Goal: Information Seeking & Learning: Learn about a topic

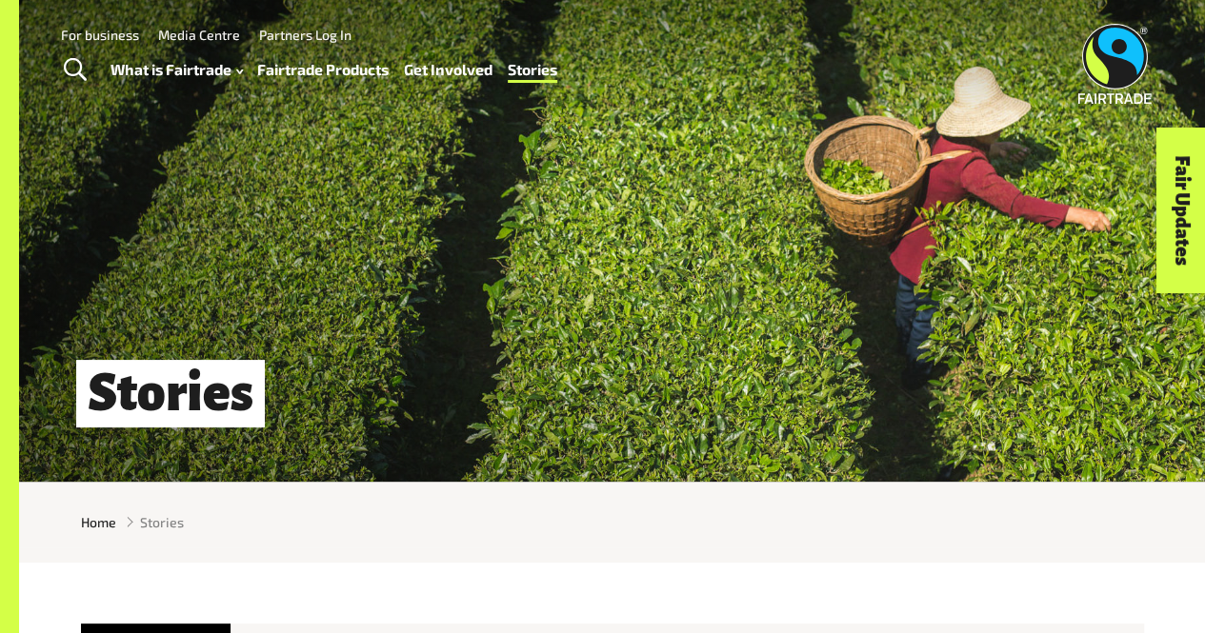
click at [325, 75] on link "Fairtrade Products" at bounding box center [322, 69] width 131 height 27
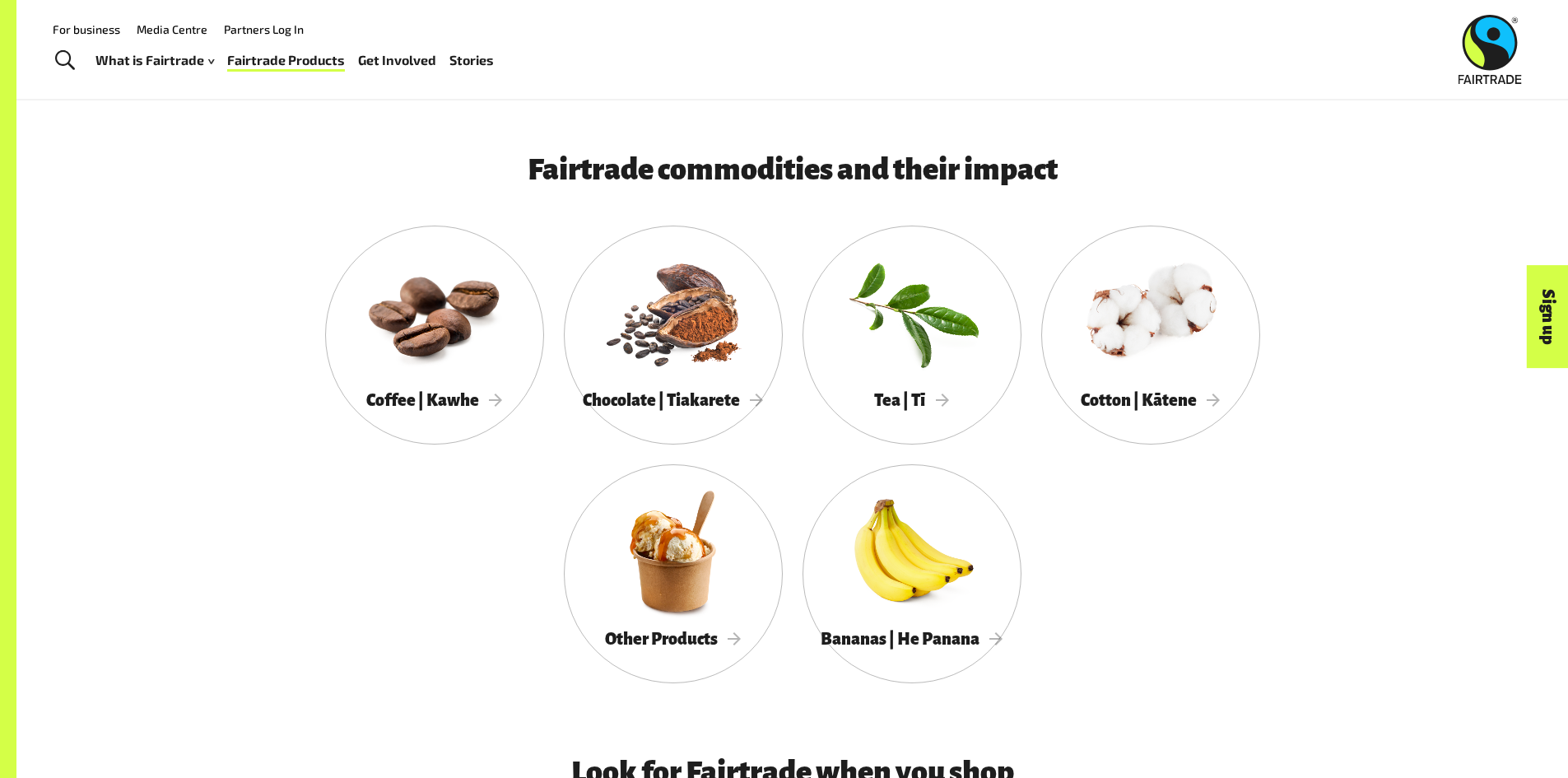
scroll to position [922, 0]
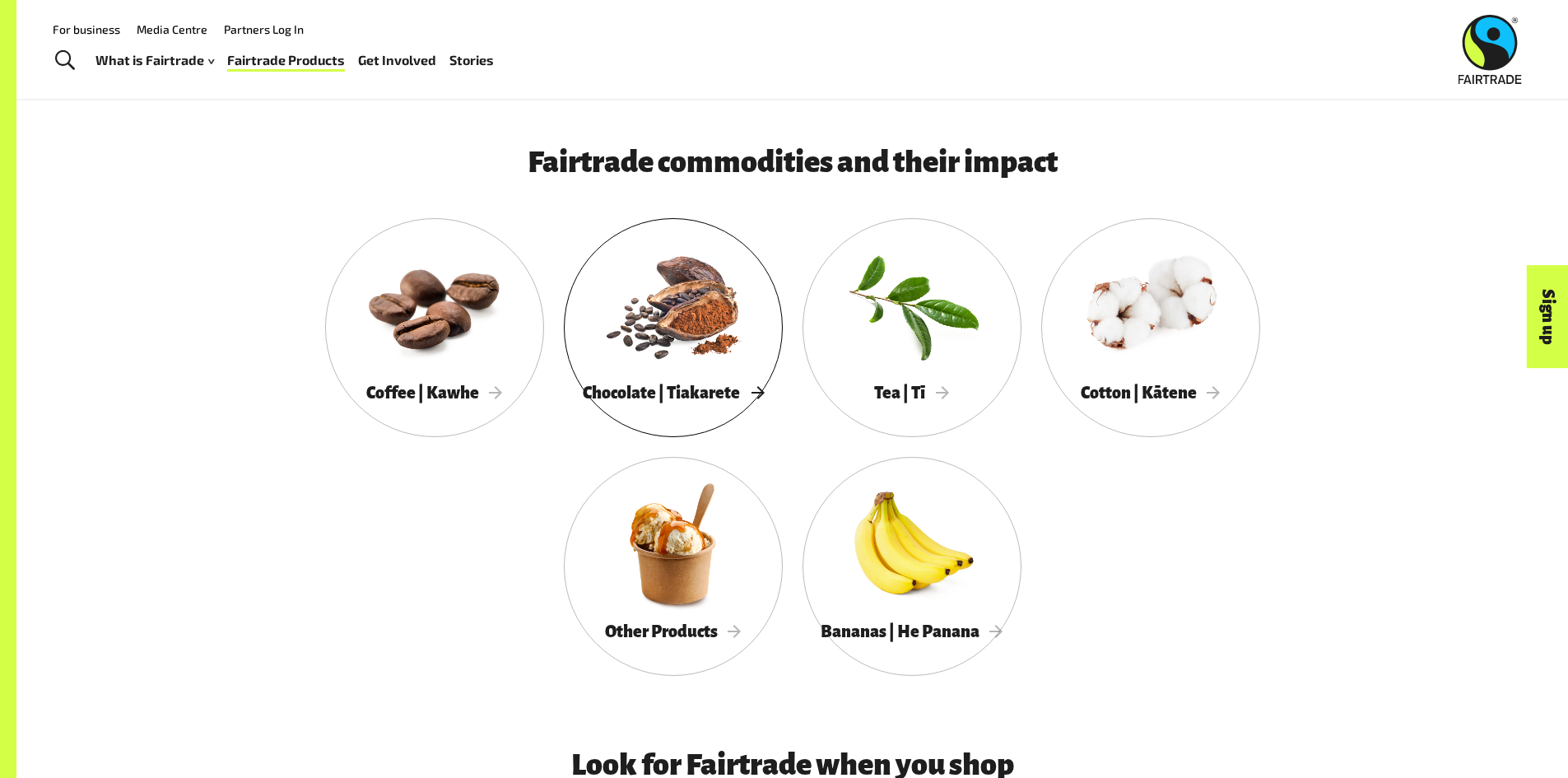
click at [630, 386] on div "Chocolate | Tiakarete" at bounding box center [672, 392] width 219 height 34
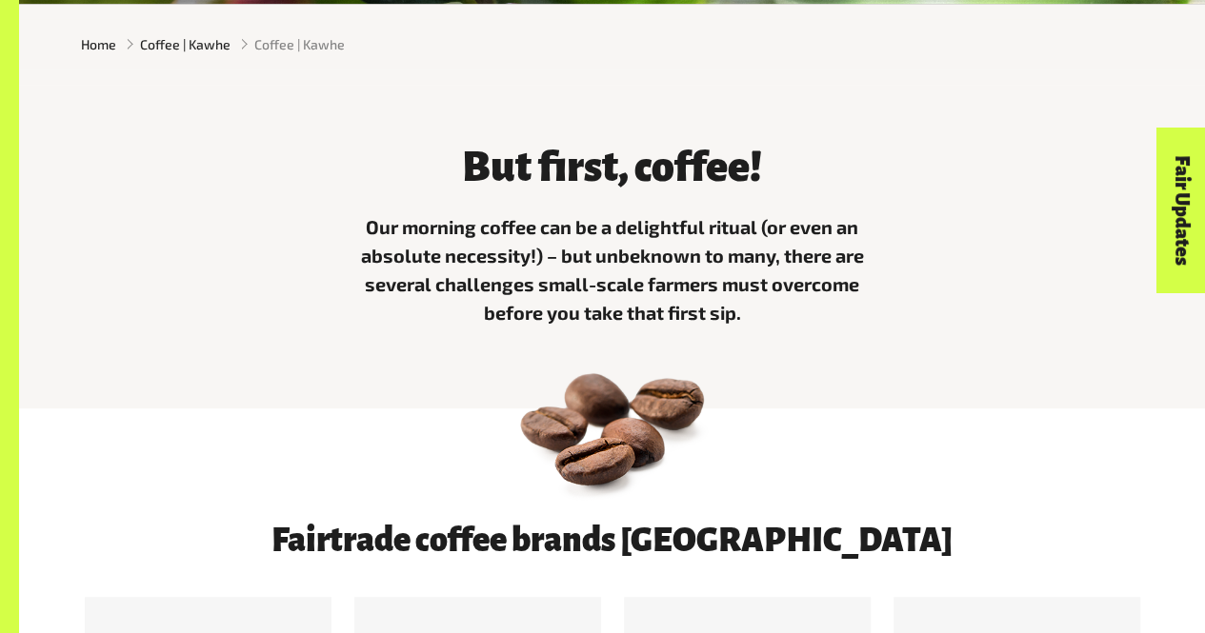
scroll to position [477, 0]
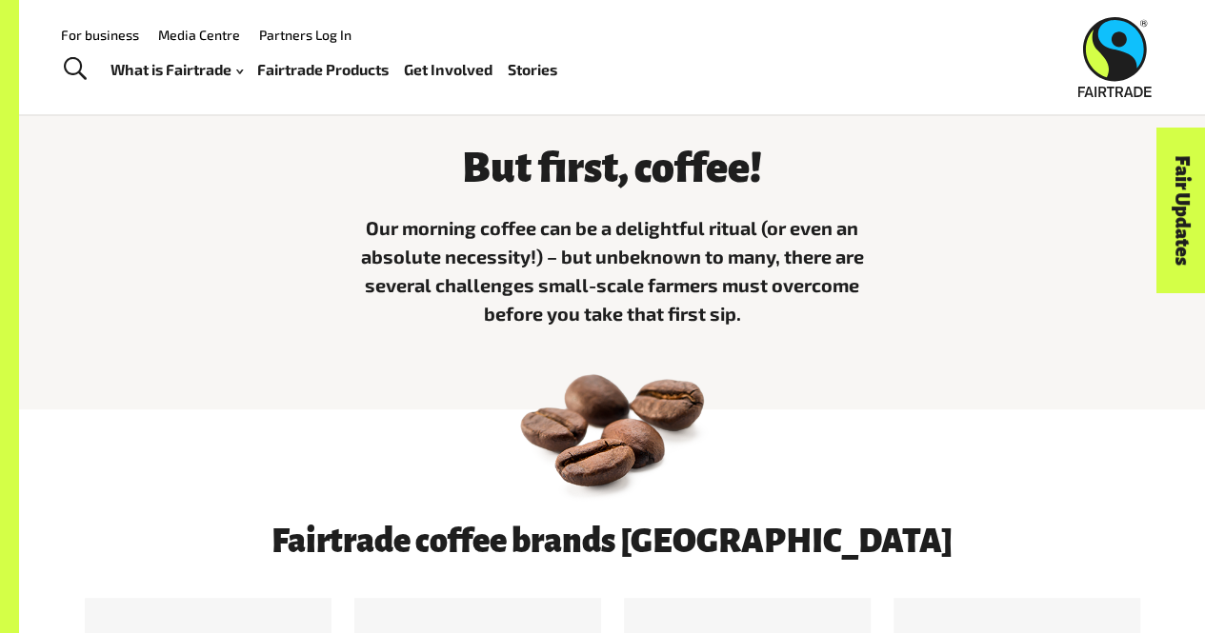
click at [351, 71] on link "Fairtrade Products" at bounding box center [322, 69] width 131 height 27
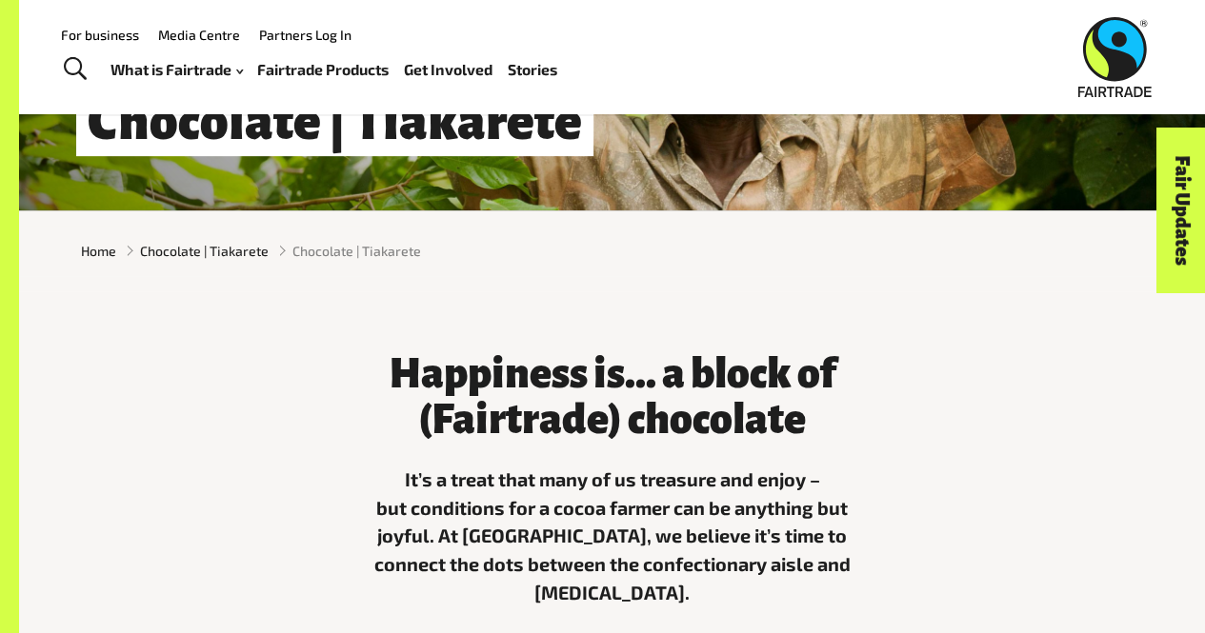
scroll to position [209, 0]
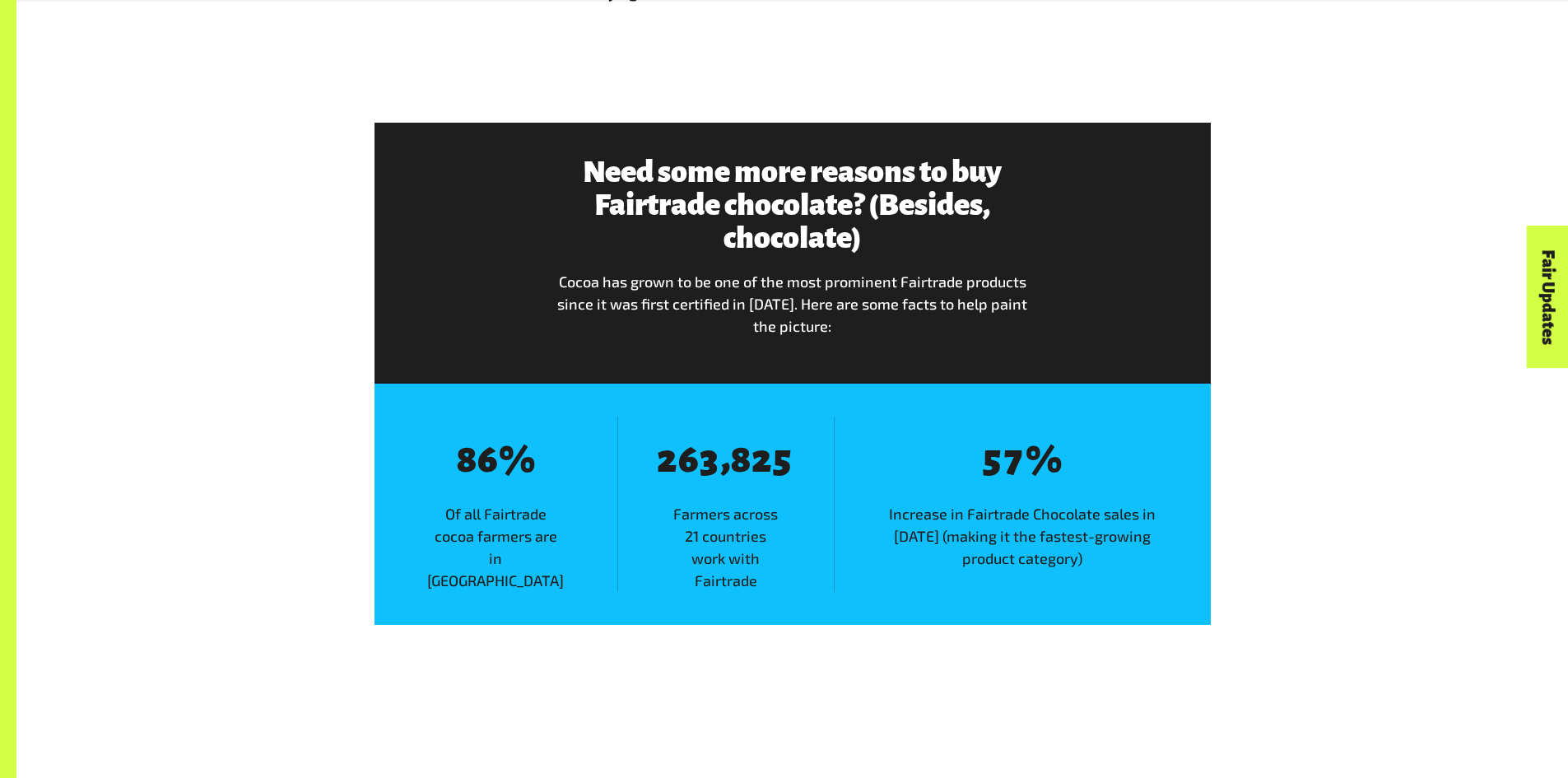
scroll to position [2695, 0]
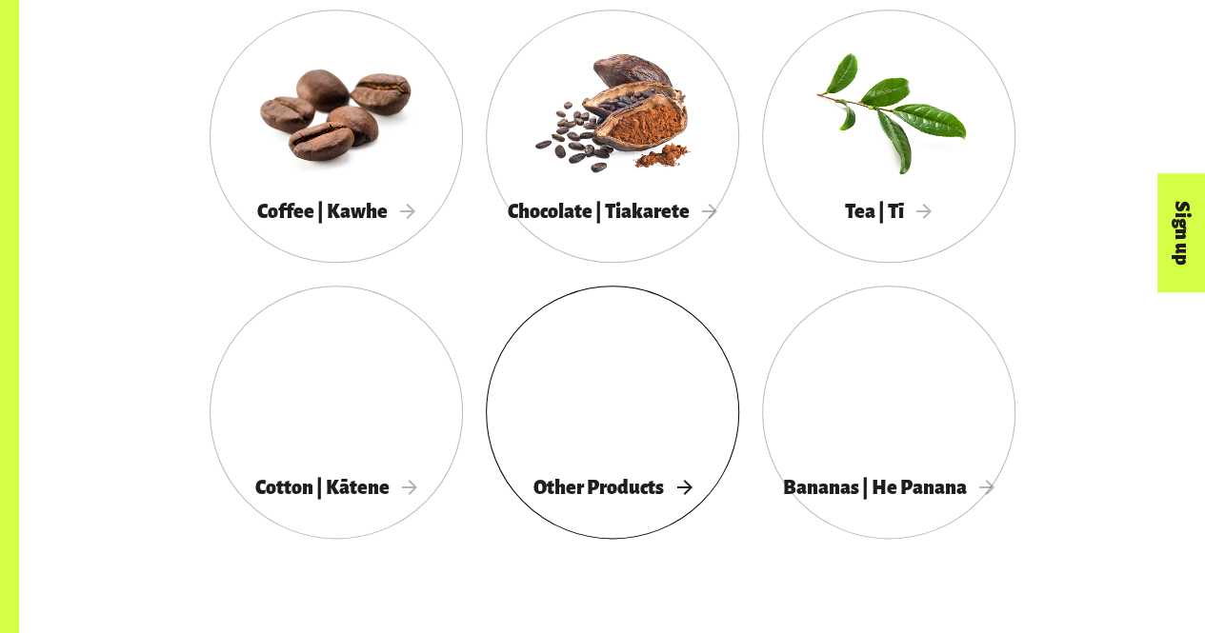
scroll to position [1069, 0]
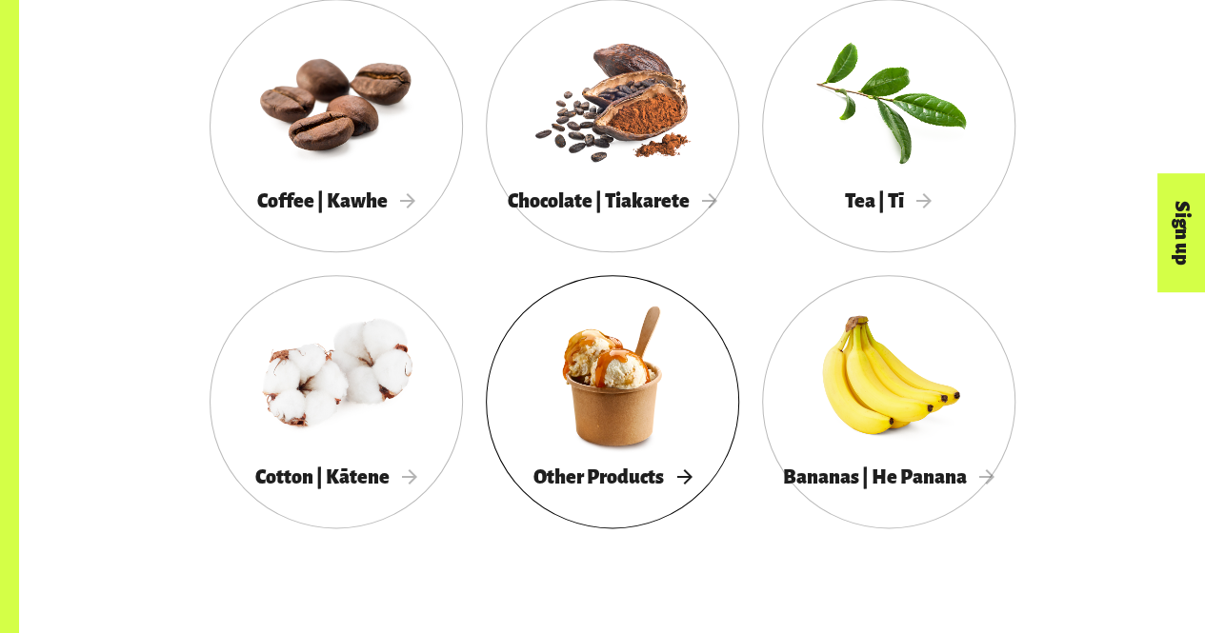
click at [578, 473] on span "Other Products" at bounding box center [612, 477] width 158 height 21
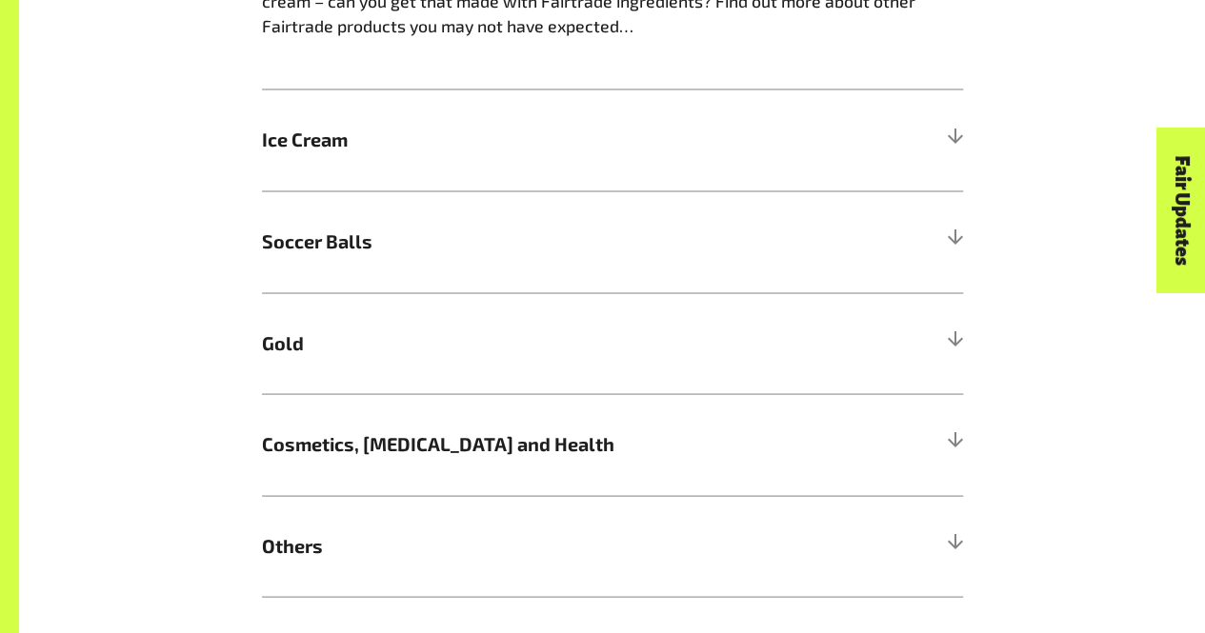
scroll to position [1625, 0]
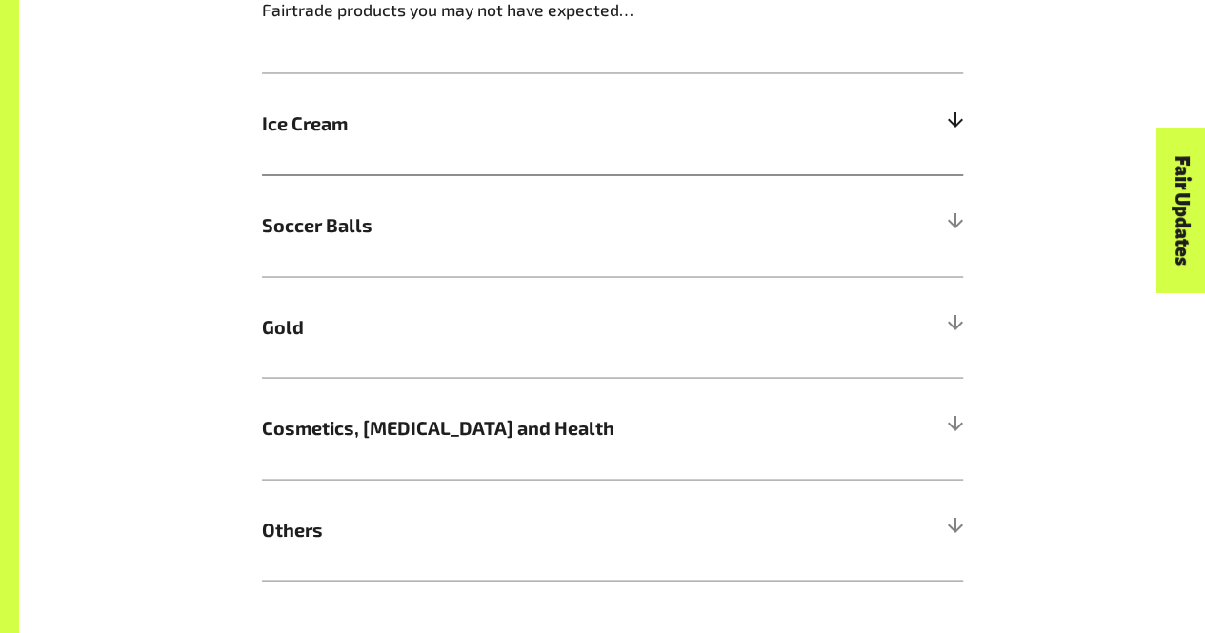
click at [951, 121] on div at bounding box center [954, 123] width 17 height 17
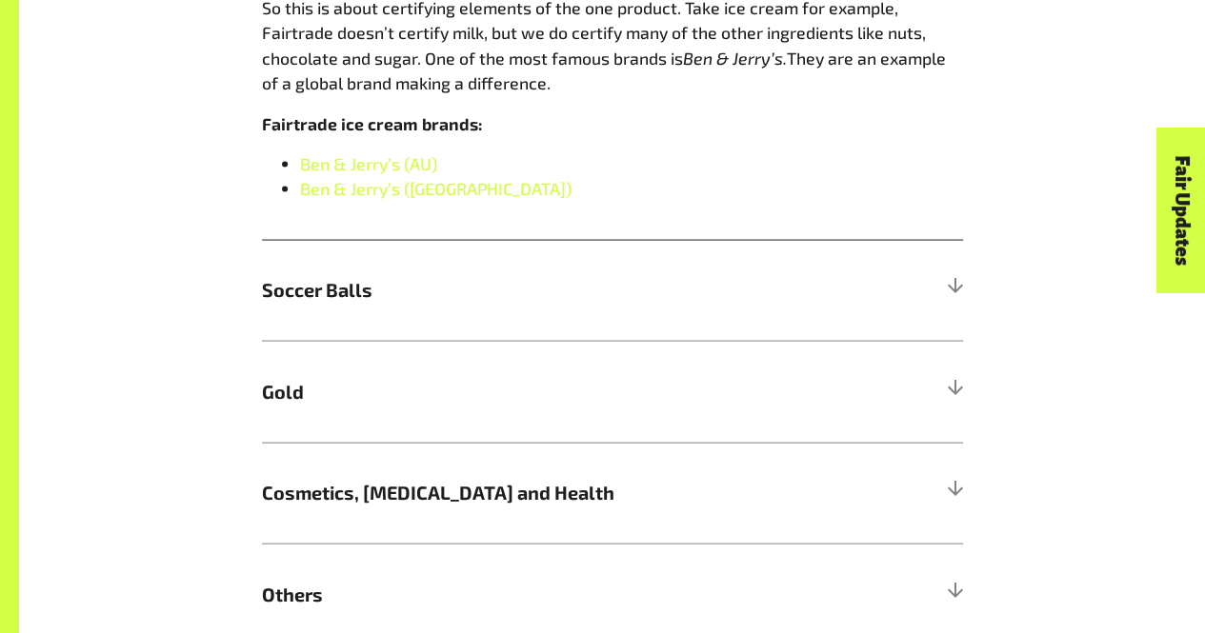
scroll to position [1806, 0]
click at [973, 288] on div "More Fairtrade products Bet you didn’t know Fairtrade gold can be found in your…" at bounding box center [613, 177] width 1086 height 932
click at [952, 292] on div at bounding box center [954, 288] width 17 height 17
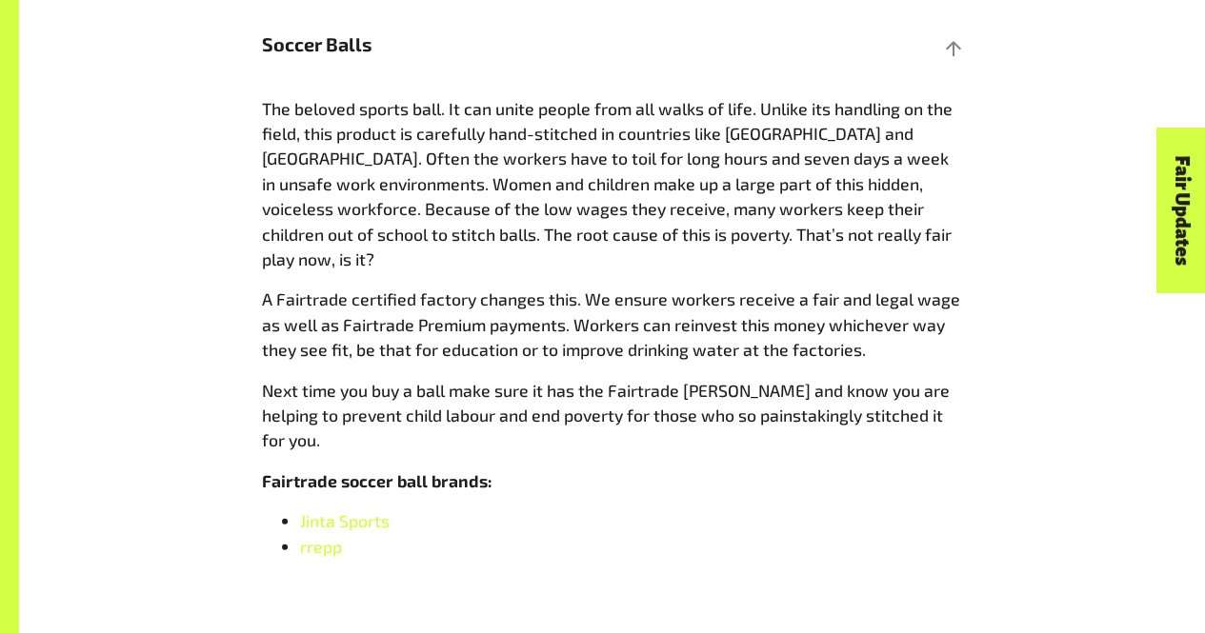
scroll to position [2105, 0]
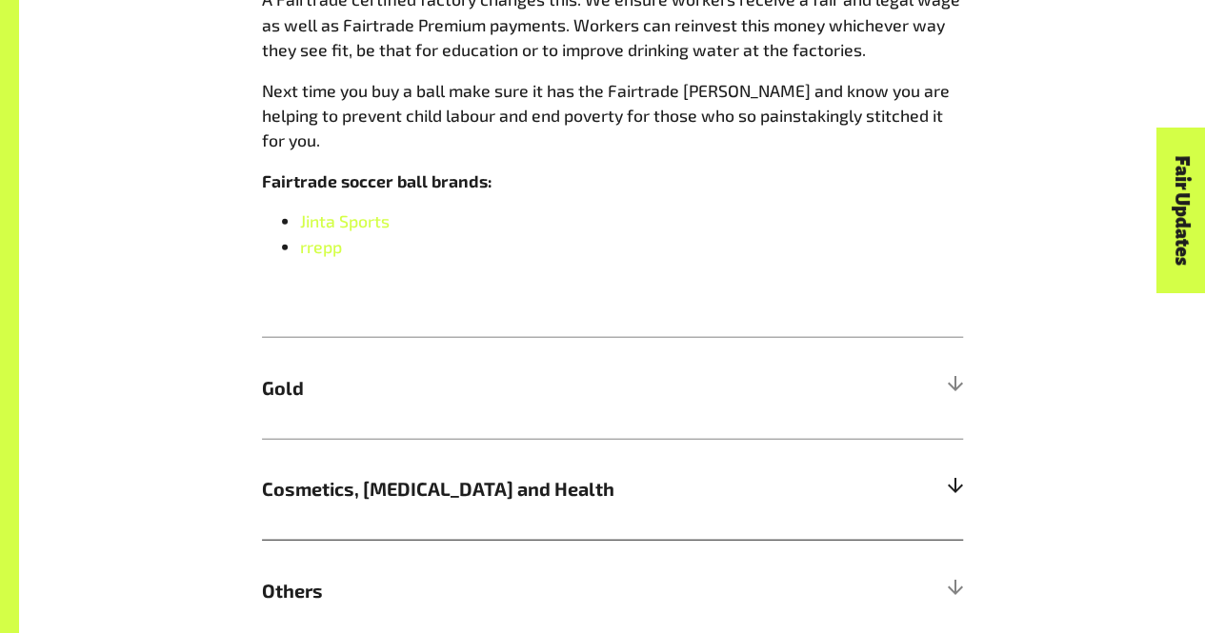
click at [724, 462] on h5 "Cosmetics, Skin Care and Health" at bounding box center [612, 490] width 701 height 102
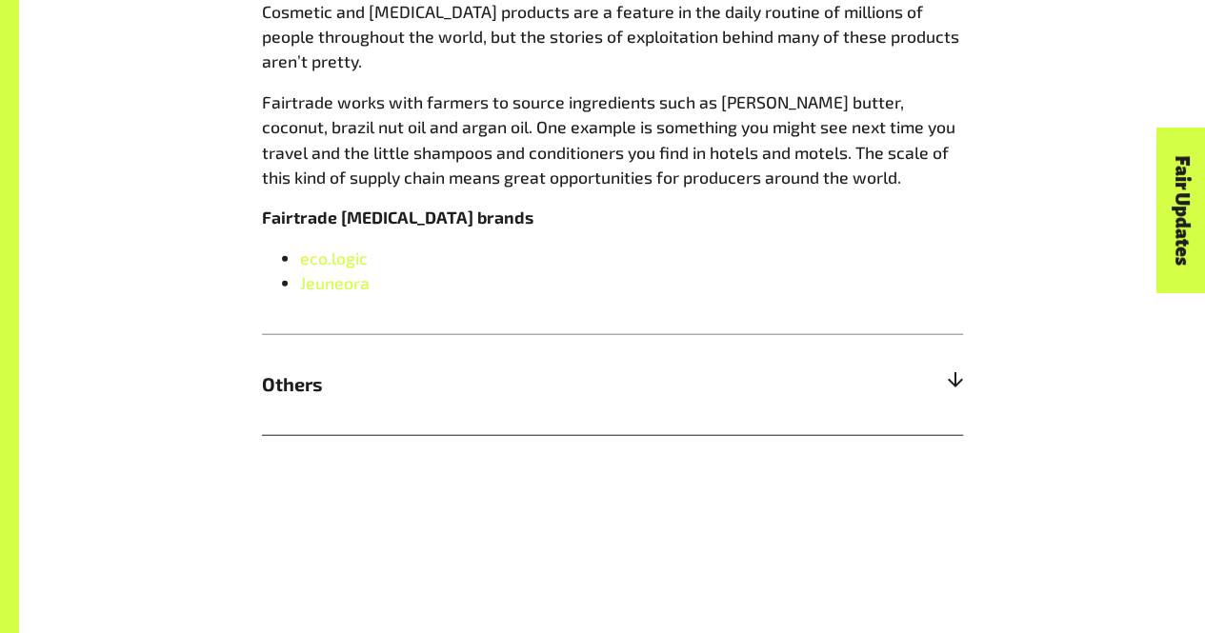
click at [870, 347] on h5 "Others" at bounding box center [612, 385] width 701 height 102
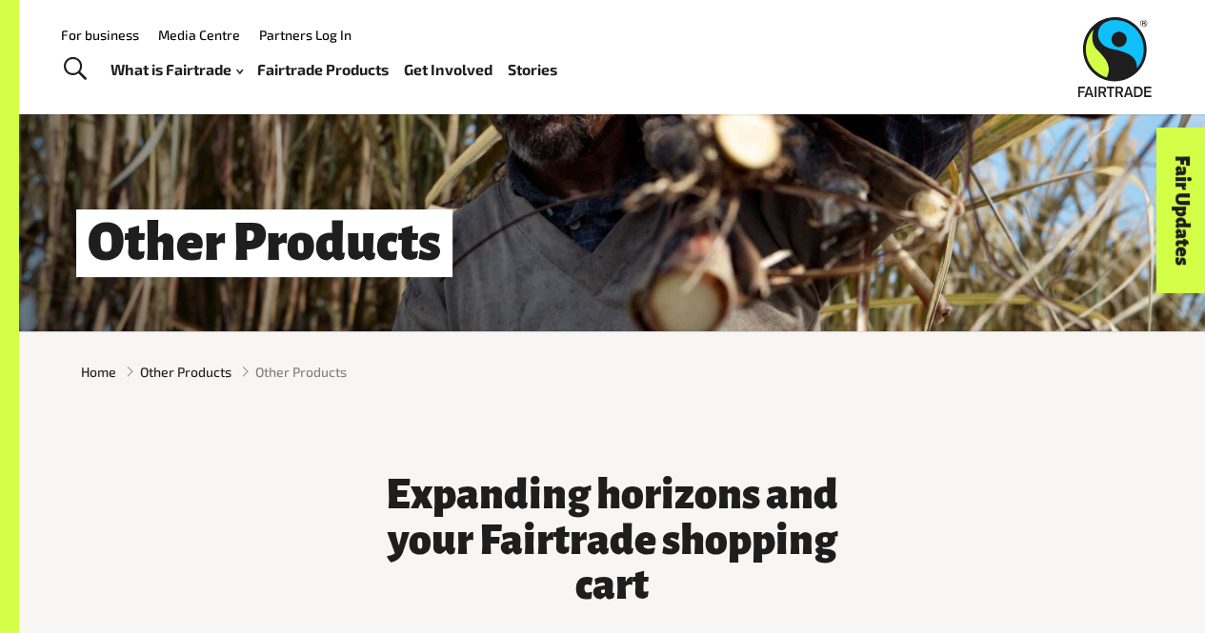
scroll to position [115, 0]
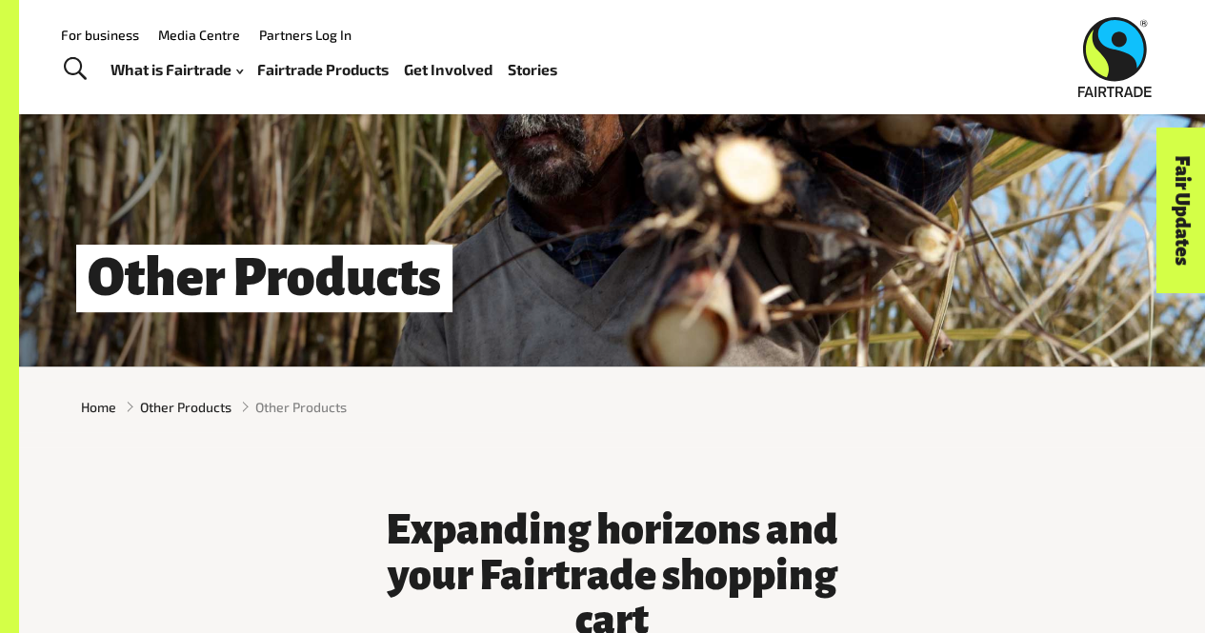
click at [351, 90] on div "What is Fairtrade How Fairtrade works Where Fairtrade works Fast facts Who we a…" at bounding box center [341, 70] width 462 height 48
click at [354, 68] on link "Fairtrade Products" at bounding box center [322, 69] width 131 height 27
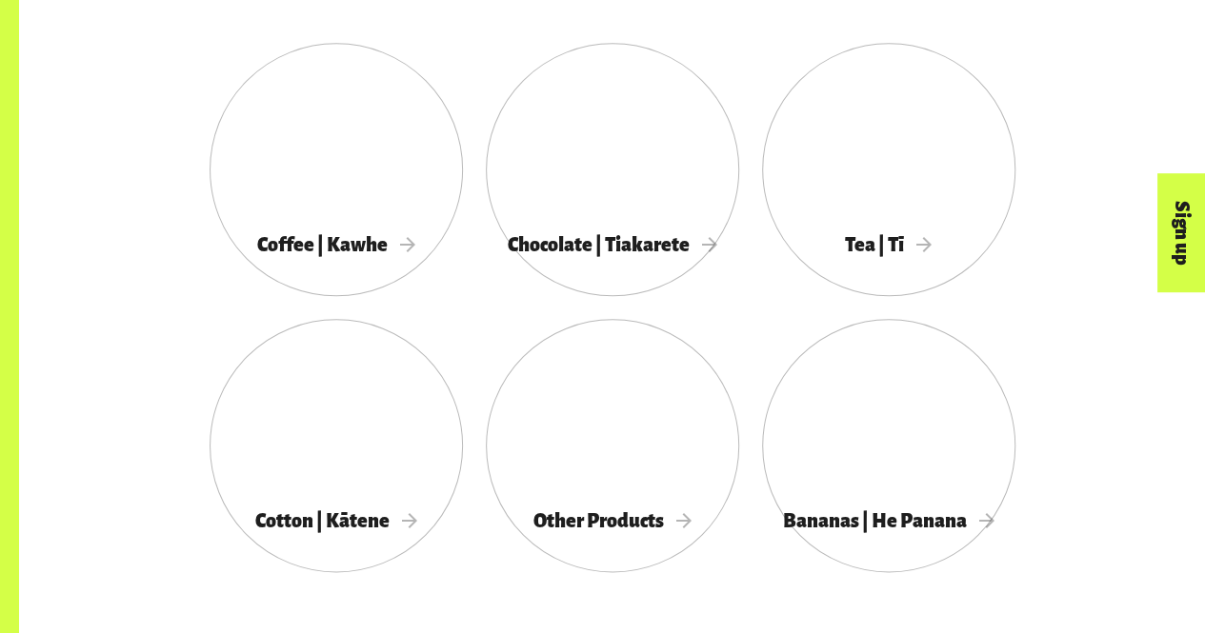
scroll to position [1157, 0]
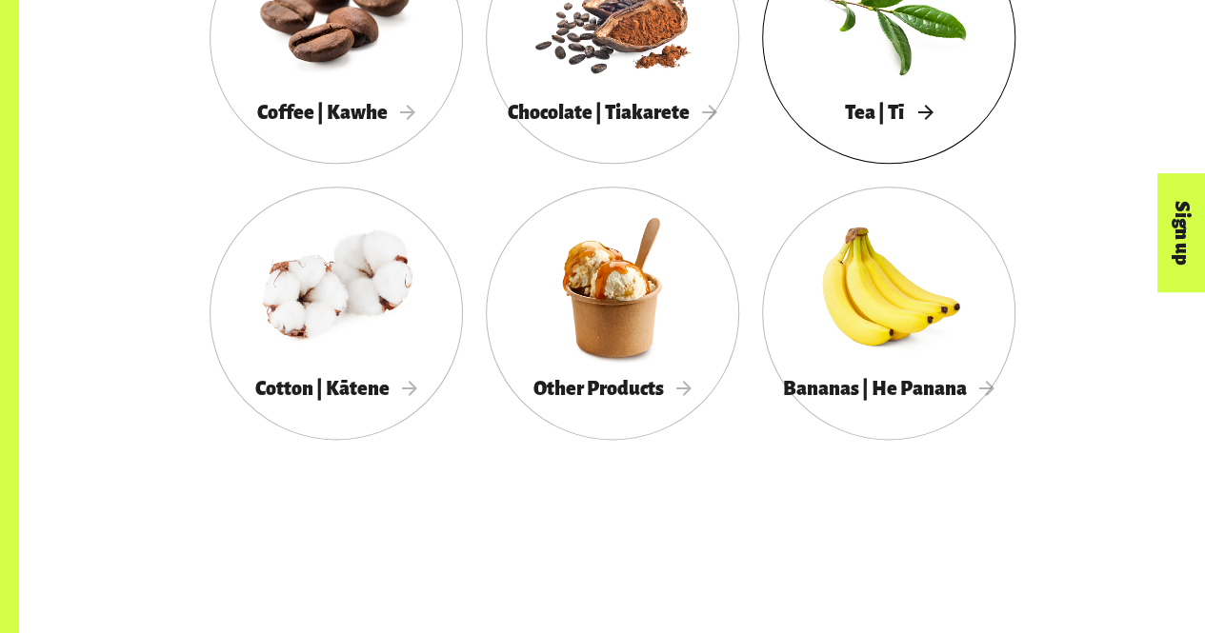
click at [865, 93] on div at bounding box center [888, 11] width 253 height 165
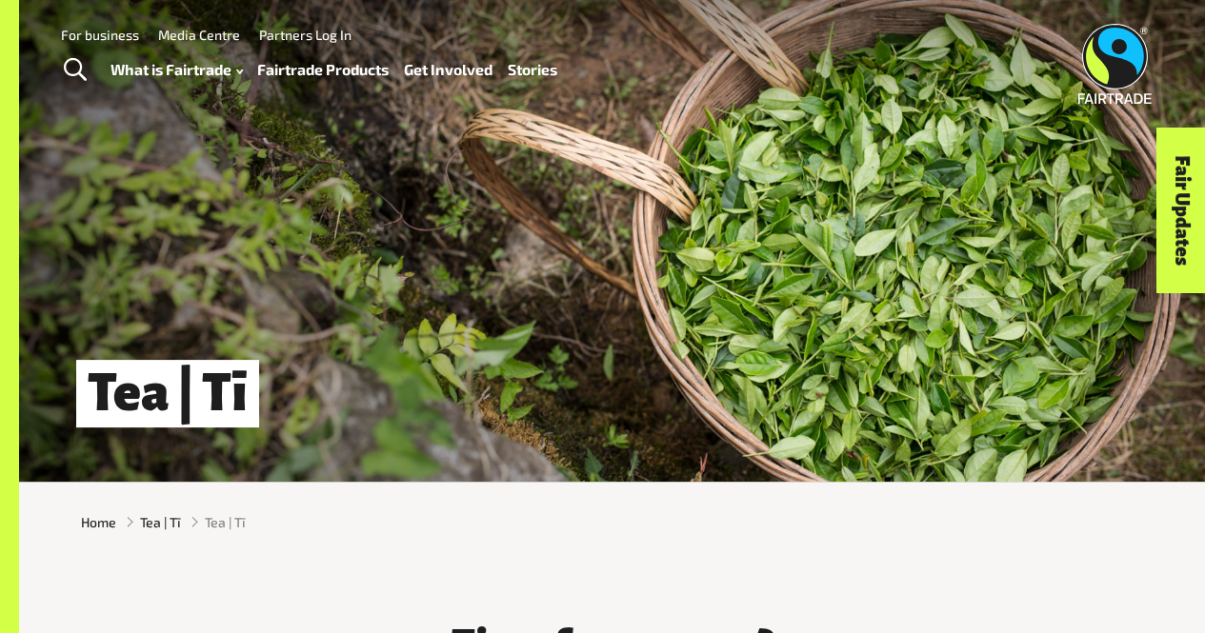
drag, startPoint x: 0, startPoint y: 0, endPoint x: 766, endPoint y: 121, distance: 775.3
click at [766, 121] on div "Menu For business Media Centre Partners Log In What is Fairtrade How Fairtrade …" at bounding box center [602, 64] width 1205 height 128
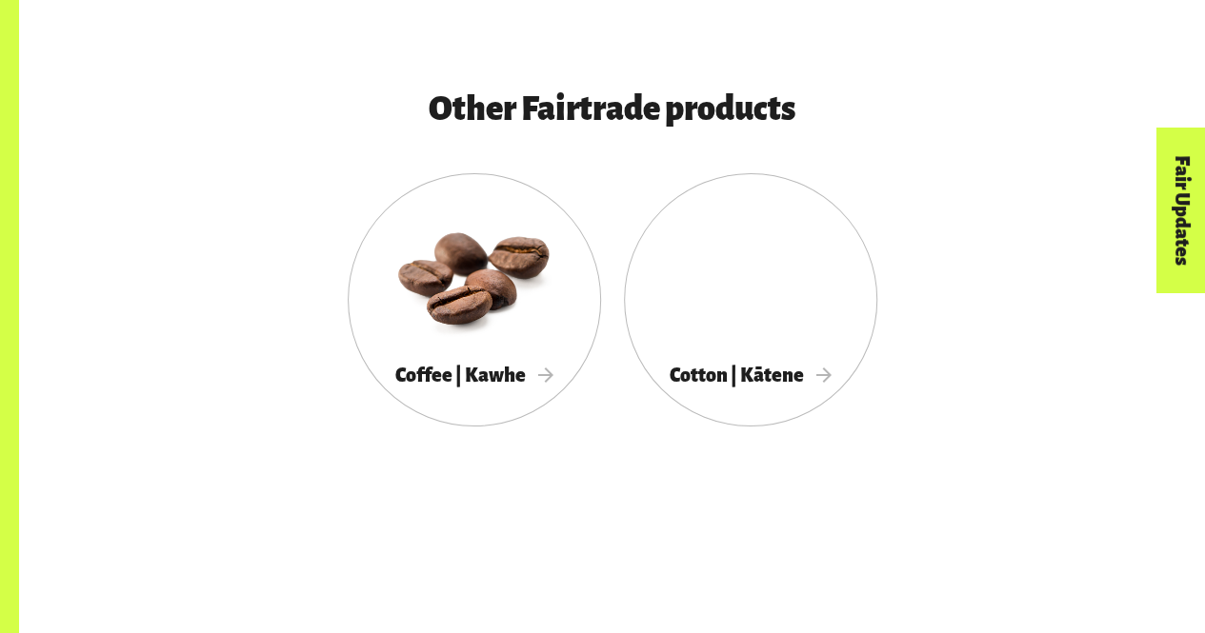
scroll to position [3201, 0]
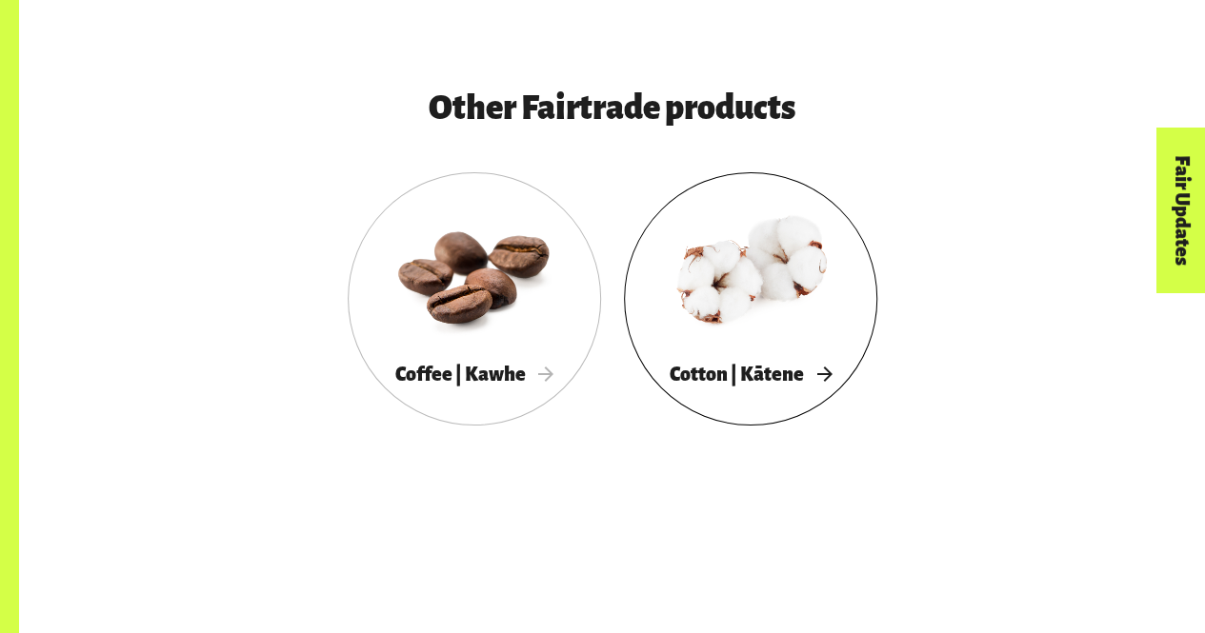
click at [724, 393] on div "Cotton | Kātene" at bounding box center [750, 374] width 253 height 38
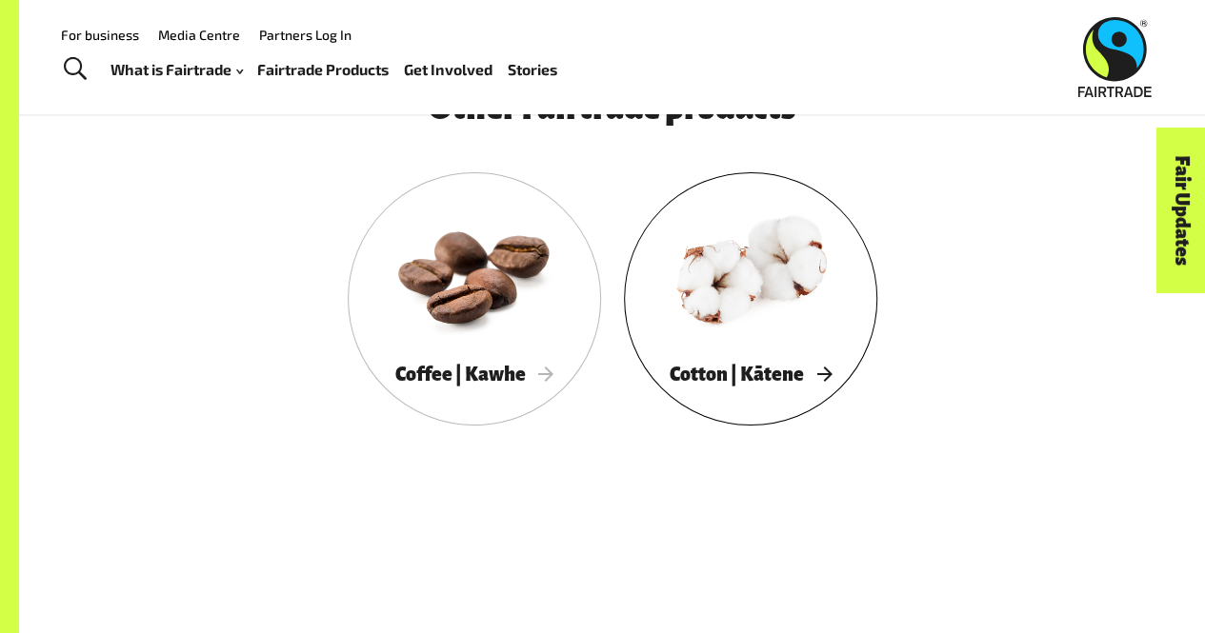
click at [650, 387] on div "Cotton | Kātene" at bounding box center [750, 374] width 253 height 38
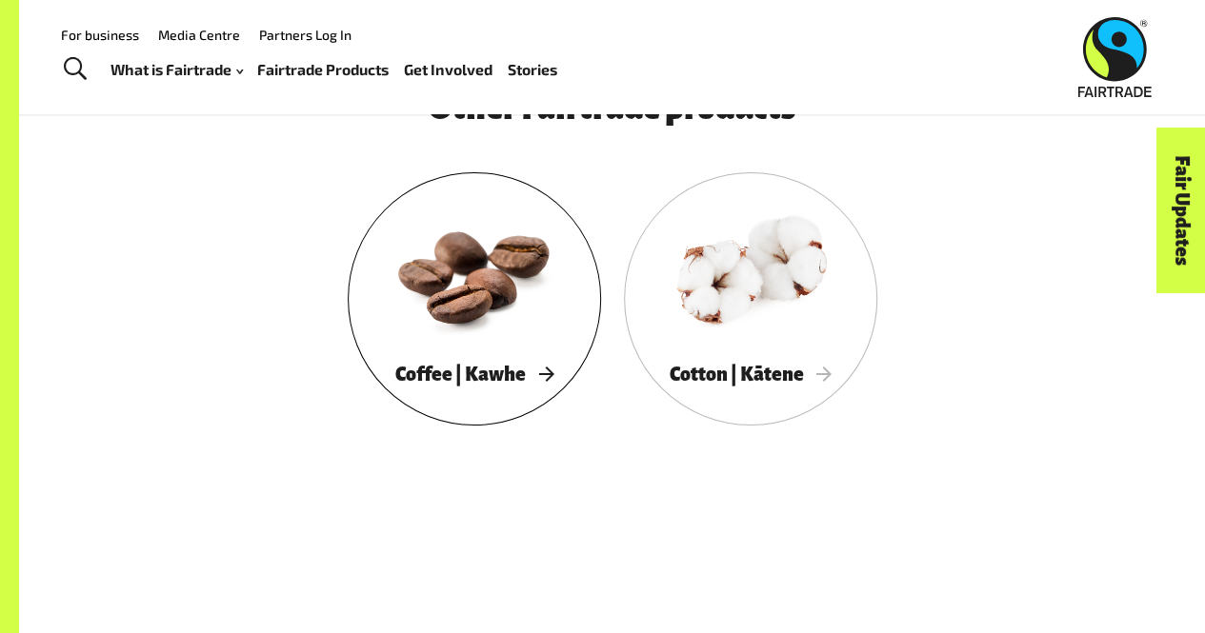
click at [495, 376] on span "Coffee | Kawhe" at bounding box center [474, 374] width 158 height 21
click at [294, 79] on link "Fairtrade Products" at bounding box center [322, 69] width 131 height 27
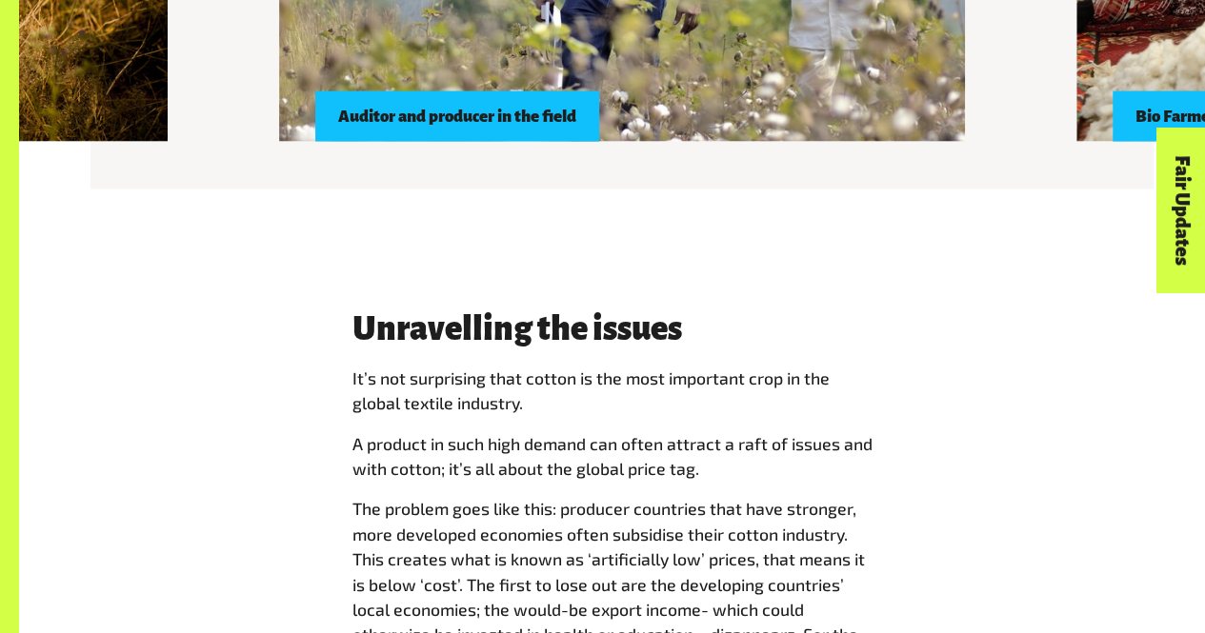
scroll to position [2032, 0]
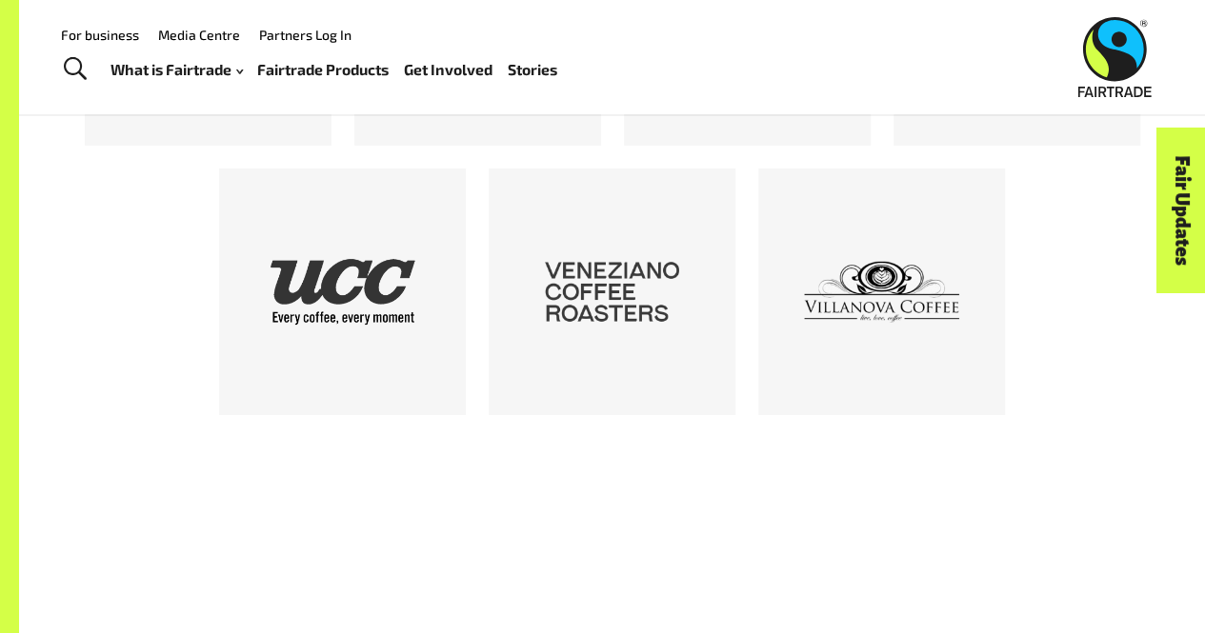
scroll to position [3178, 0]
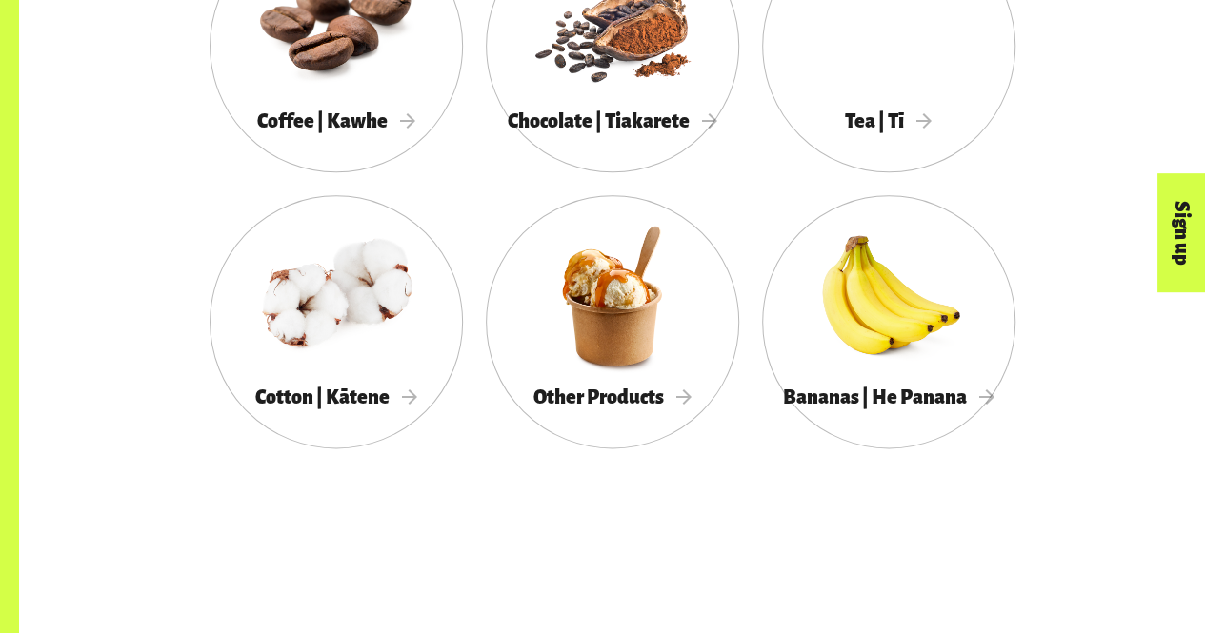
scroll to position [1154, 0]
